Goal: Information Seeking & Learning: Find specific page/section

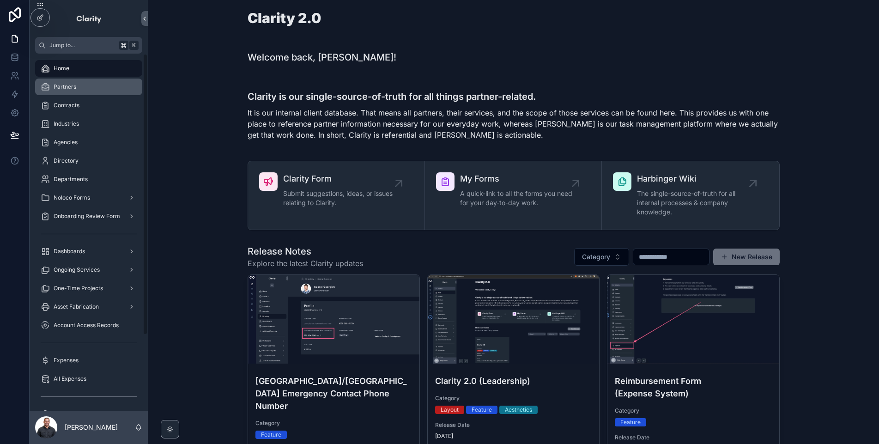
click at [94, 92] on div "Partners" at bounding box center [89, 86] width 96 height 15
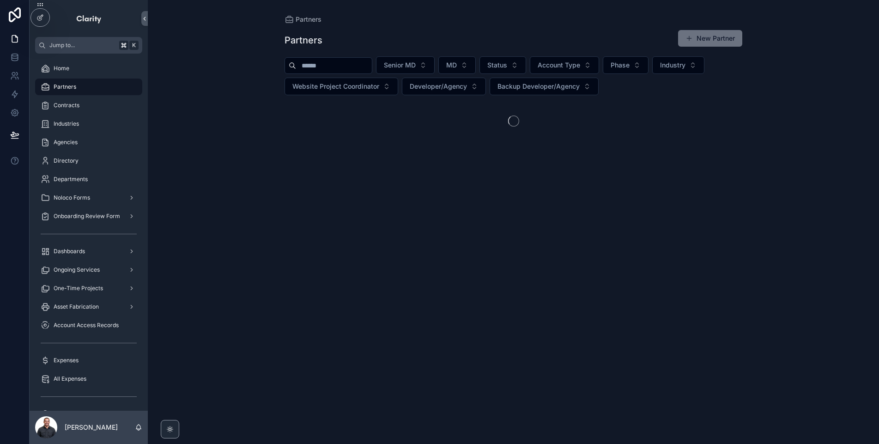
click at [337, 65] on input "scrollable content" at bounding box center [334, 65] width 76 height 13
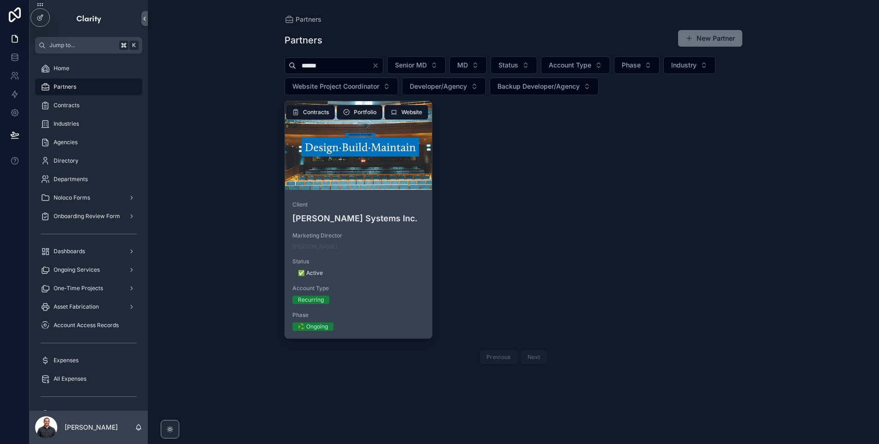
type input "******"
click at [350, 158] on div "scrollable content" at bounding box center [358, 145] width 147 height 89
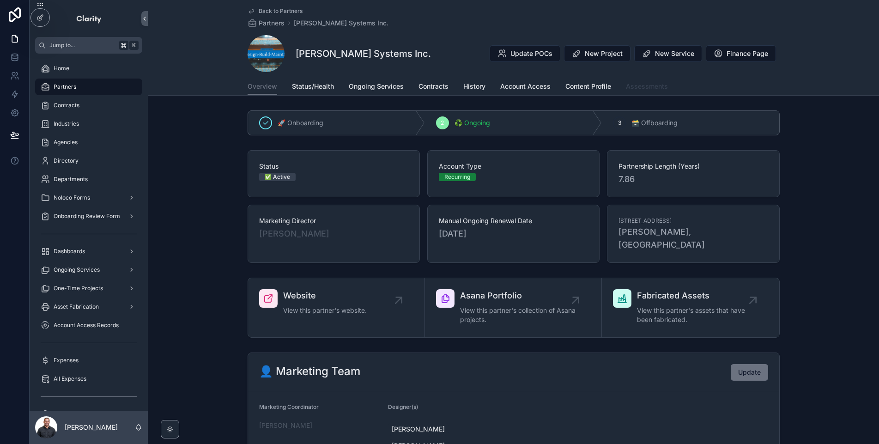
click at [627, 84] on span "Assessments" at bounding box center [647, 86] width 42 height 9
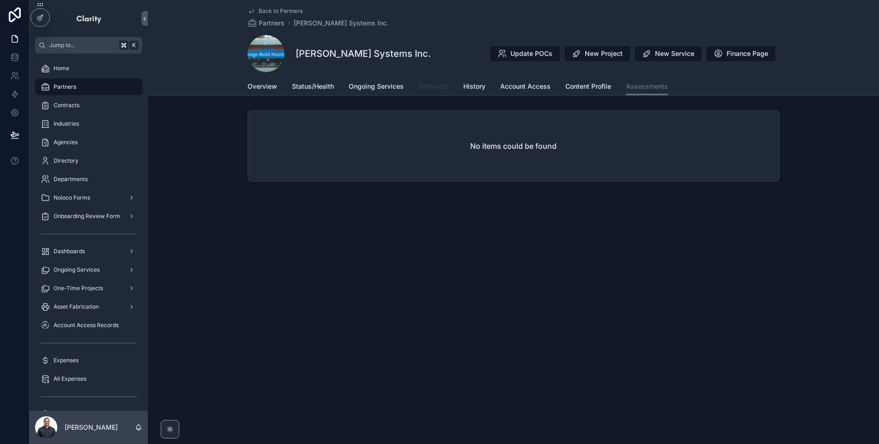
click at [431, 84] on span "Contracts" at bounding box center [433, 86] width 30 height 9
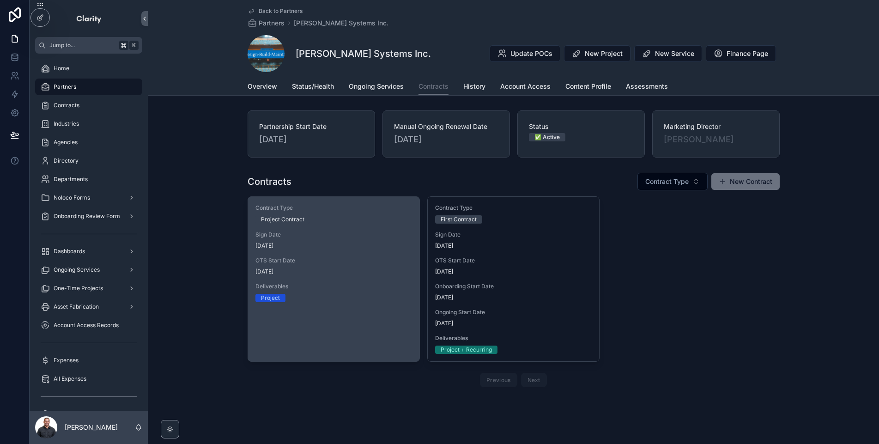
click at [329, 251] on div "Contract Type Project Contract Sign Date [DATE] OTS Start Date [DATE] Deliverab…" at bounding box center [333, 253] width 171 height 113
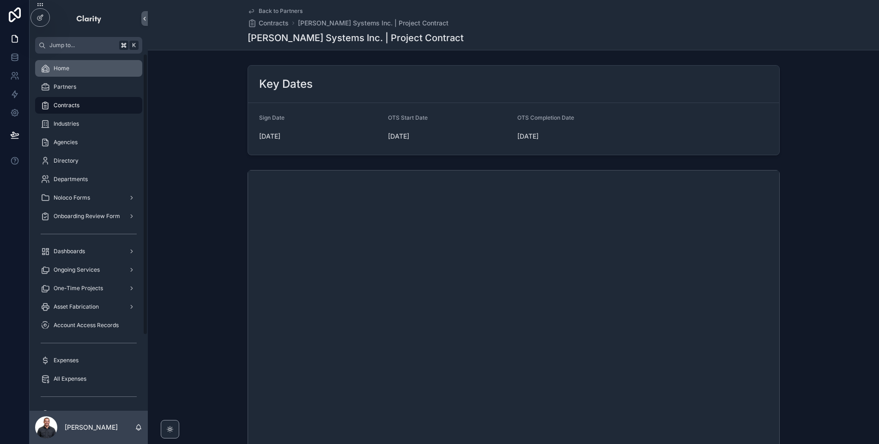
click at [68, 67] on span "Home" at bounding box center [62, 68] width 16 height 7
